Goal: Task Accomplishment & Management: Use online tool/utility

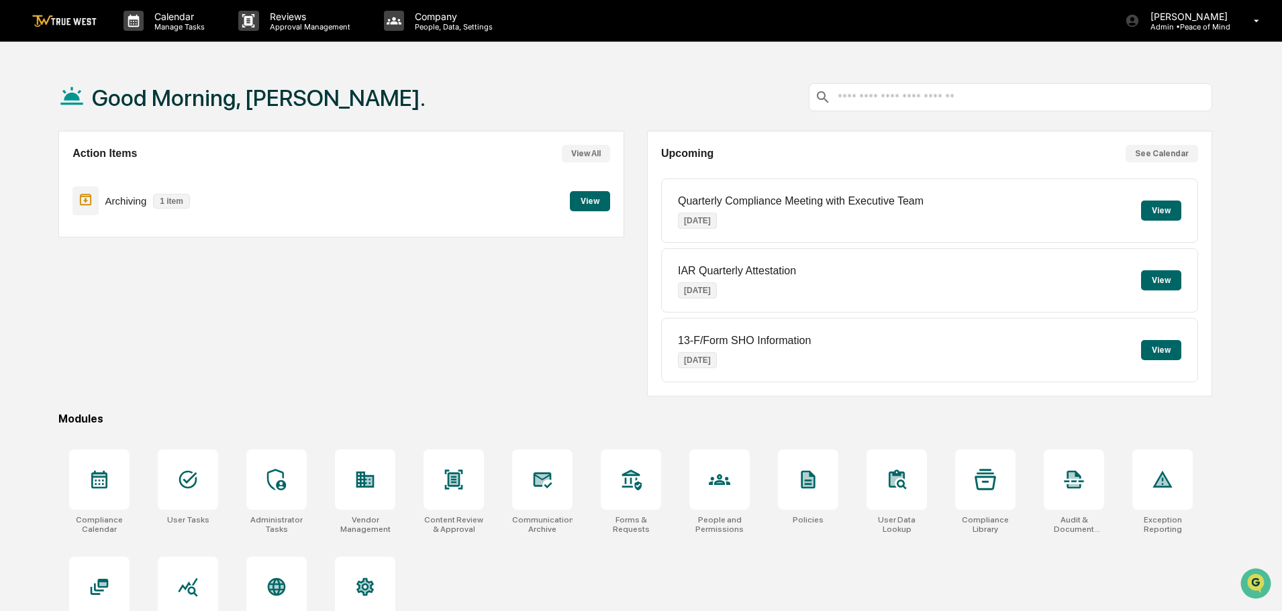
click at [576, 200] on button "View" at bounding box center [590, 201] width 40 height 20
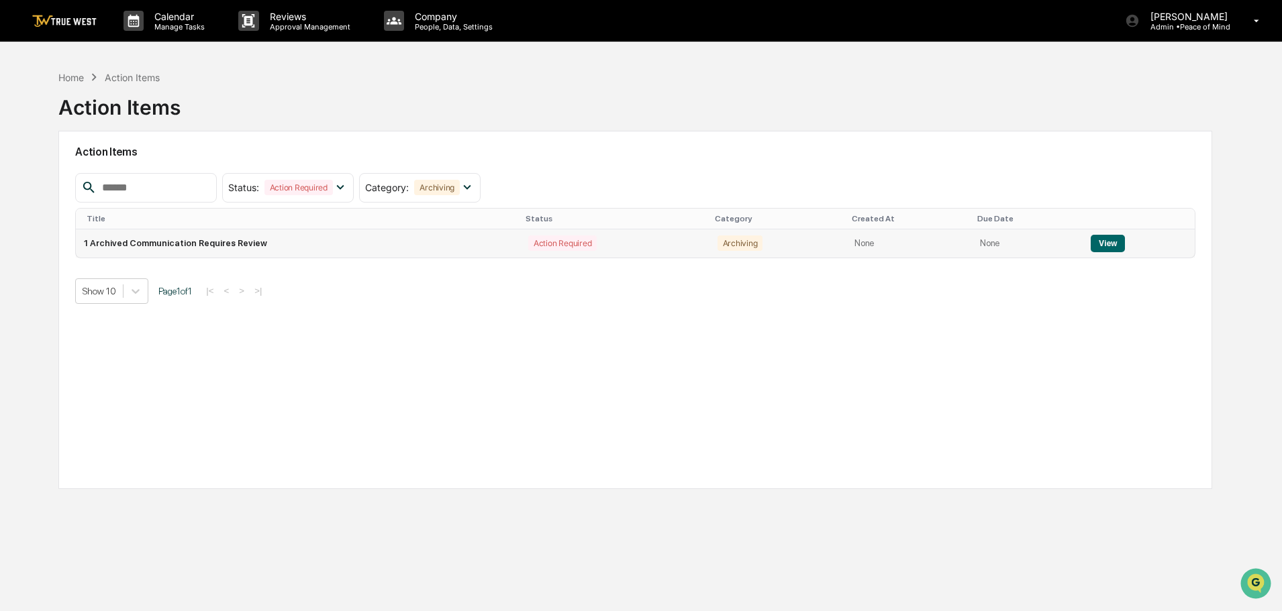
click at [1095, 241] on button "View" at bounding box center [1107, 243] width 34 height 17
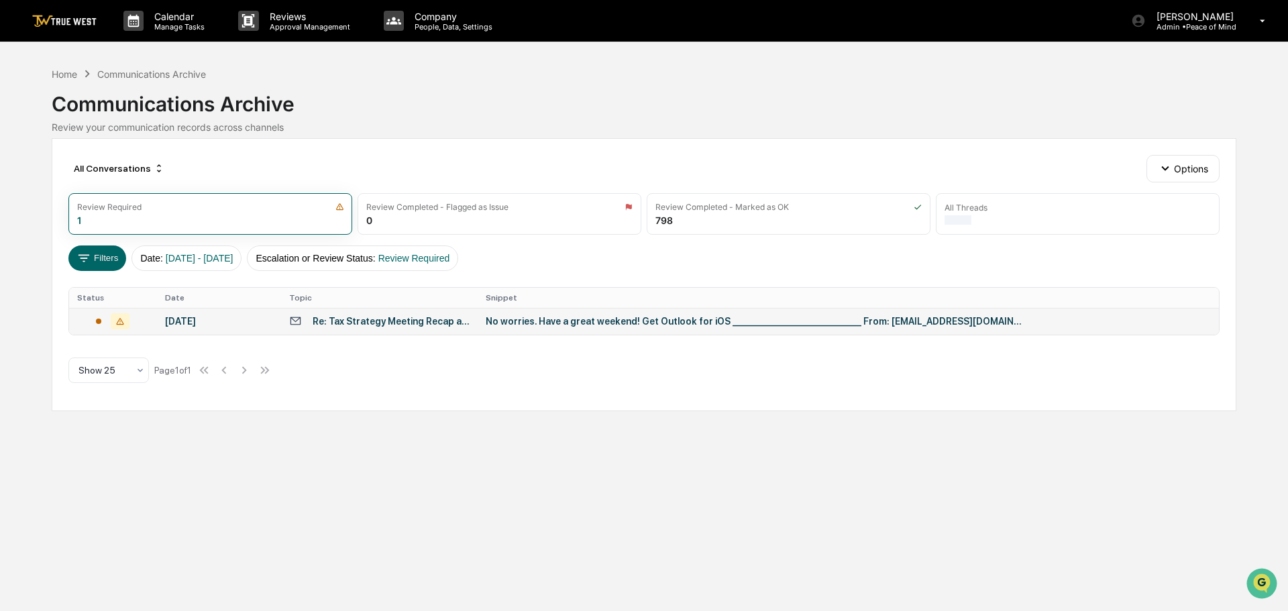
click at [548, 325] on div "No worries. Have a great weekend! Get Outlook for iOS _________________________…" at bounding box center [754, 321] width 537 height 11
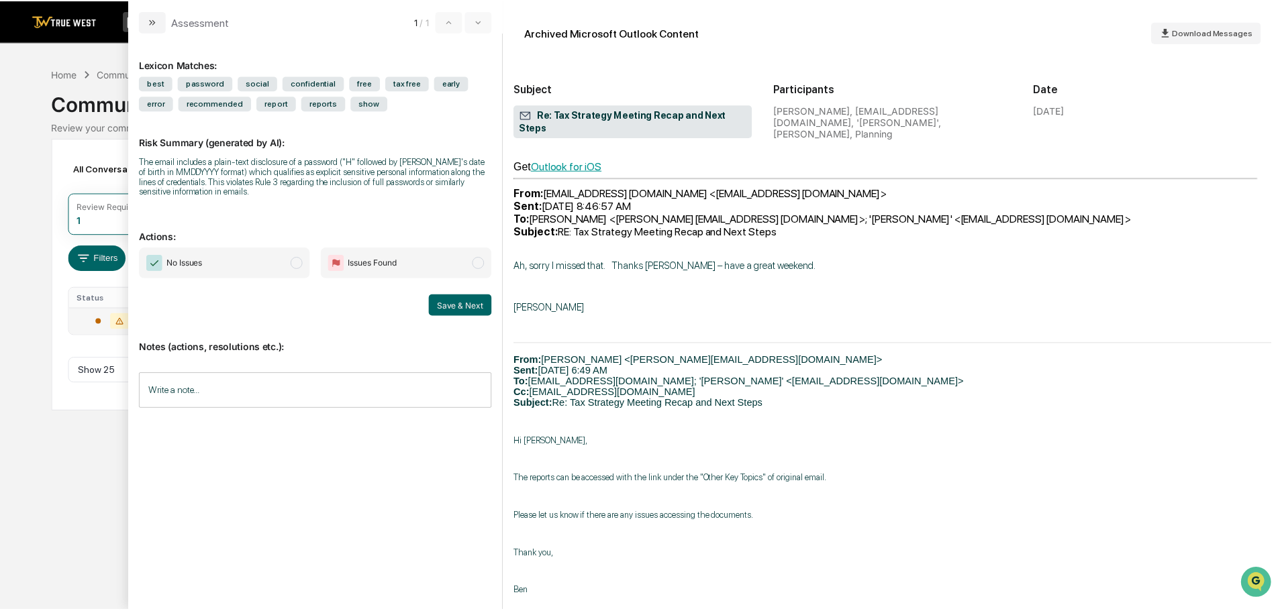
scroll to position [403, 0]
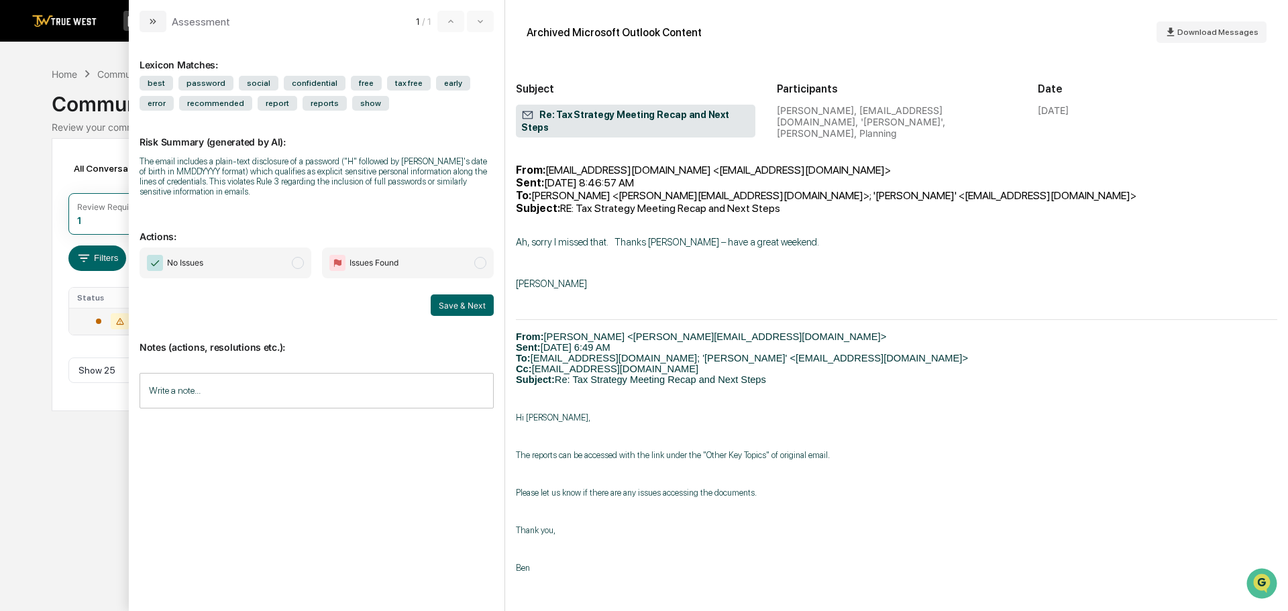
click at [297, 262] on span "modal" at bounding box center [298, 263] width 12 height 12
click at [458, 305] on button "Save & Next" at bounding box center [462, 305] width 63 height 21
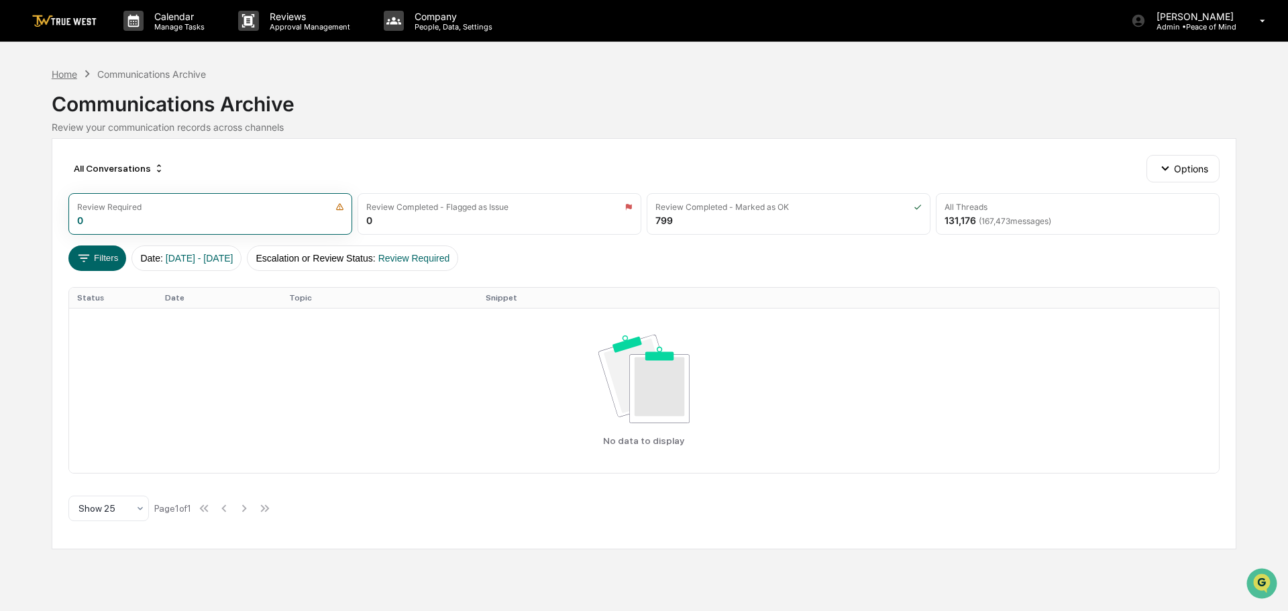
click at [65, 77] on div "Home" at bounding box center [65, 73] width 26 height 11
